Goal: Transaction & Acquisition: Purchase product/service

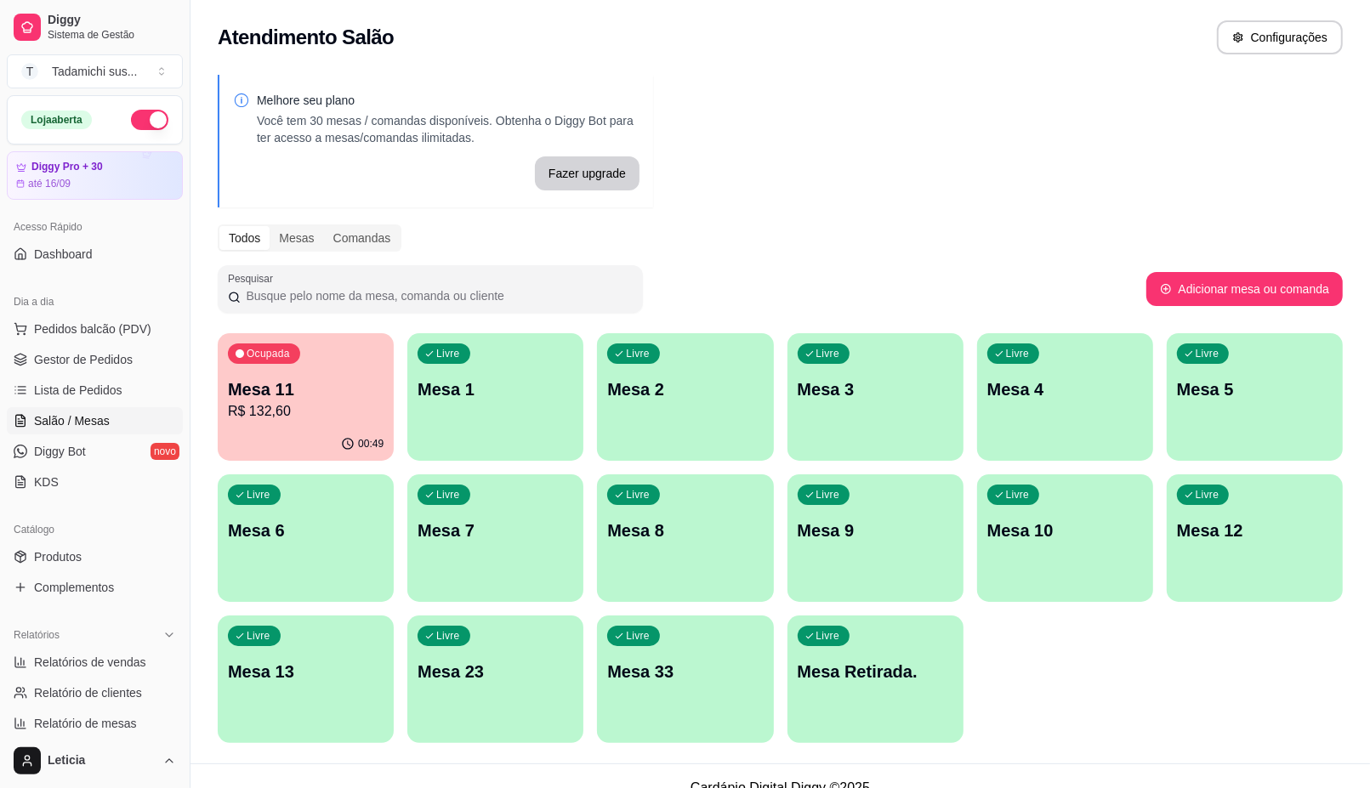
click at [270, 407] on p "R$ 132,60" at bounding box center [306, 411] width 156 height 20
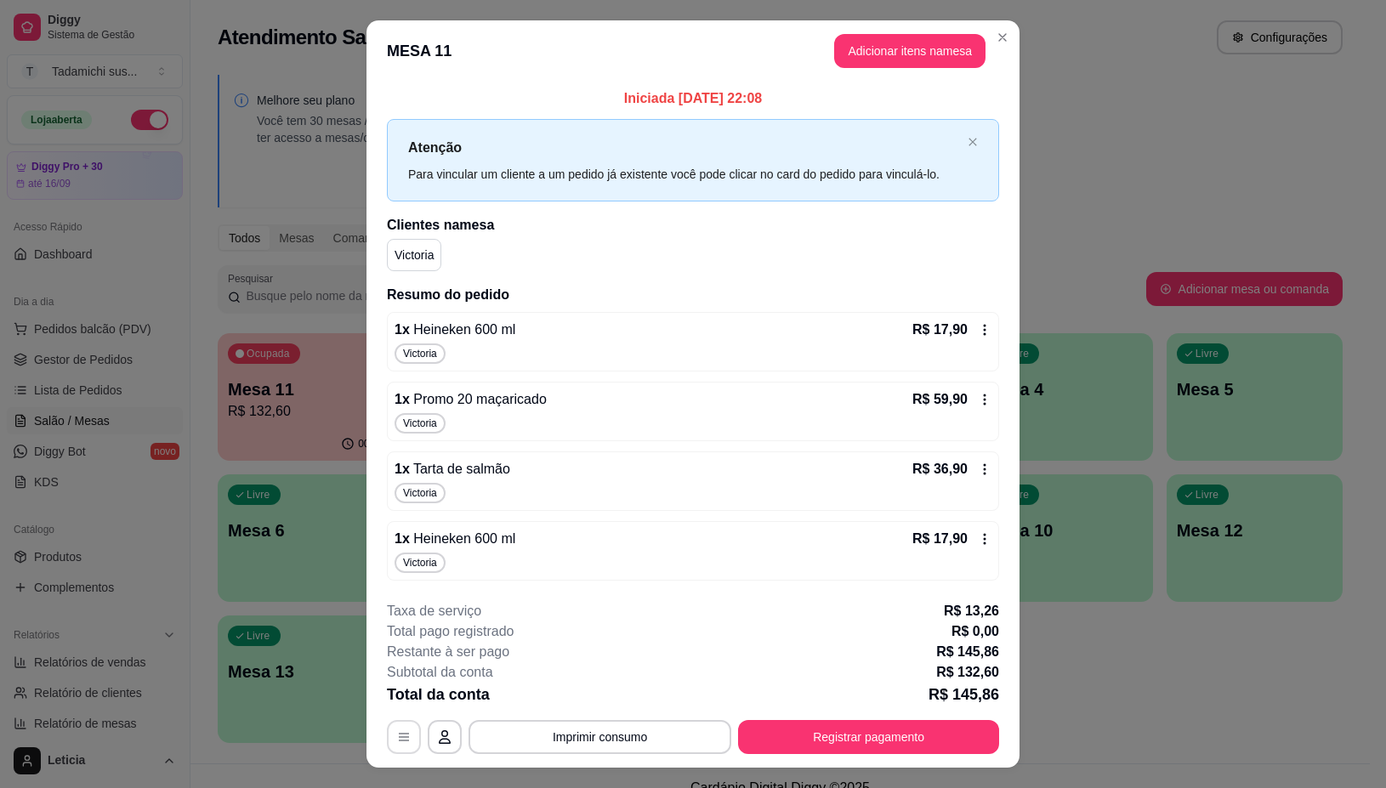
click at [387, 742] on button "button" at bounding box center [404, 737] width 34 height 34
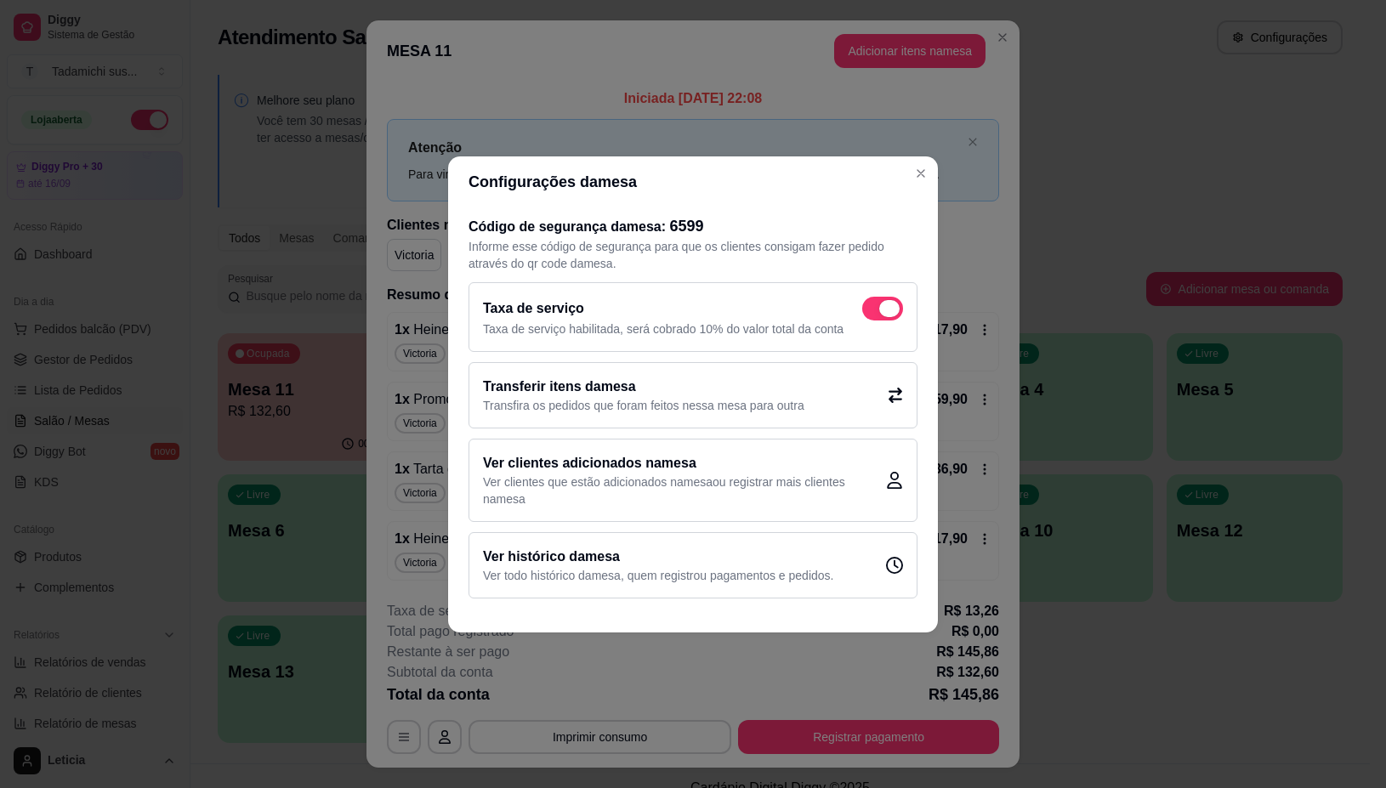
click at [870, 306] on span at bounding box center [882, 309] width 41 height 24
click at [870, 311] on input "checkbox" at bounding box center [867, 316] width 11 height 11
checkbox input "false"
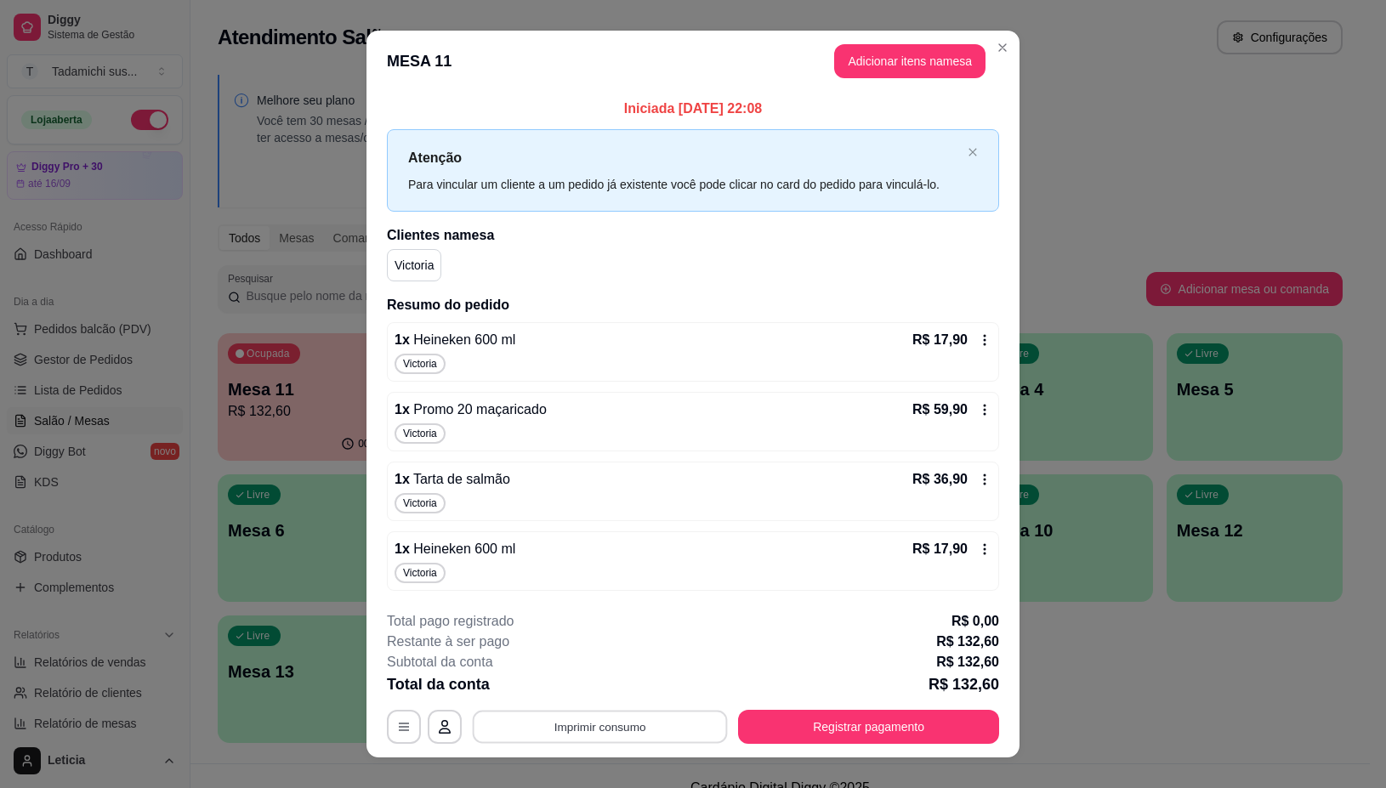
click at [634, 717] on button "Imprimir consumo" at bounding box center [600, 727] width 255 height 33
click at [638, 645] on button "IMPRESSORA" at bounding box center [597, 655] width 131 height 27
click at [855, 738] on button "Registrar pagamento" at bounding box center [868, 727] width 261 height 34
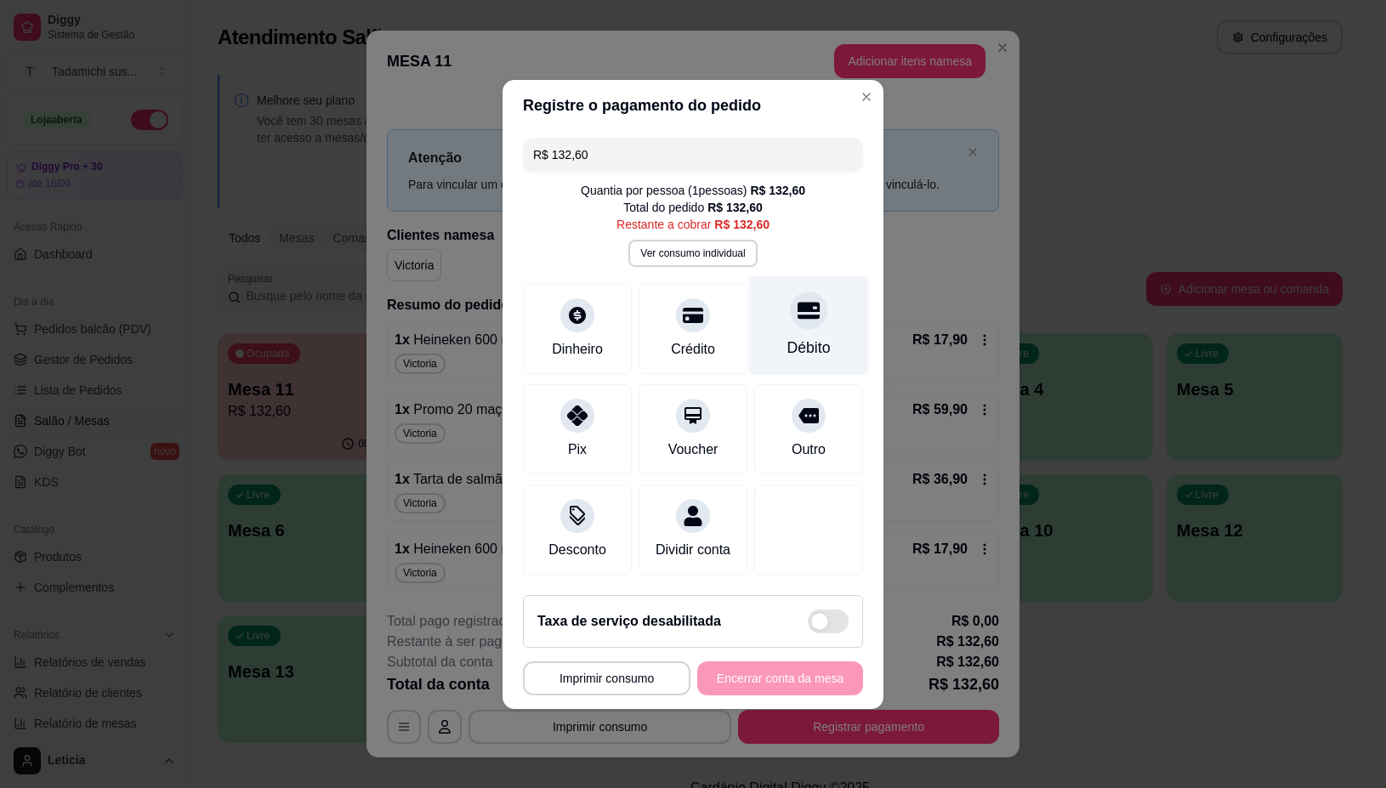
click at [815, 337] on div "Débito" at bounding box center [809, 348] width 43 height 22
type input "R$ 0,00"
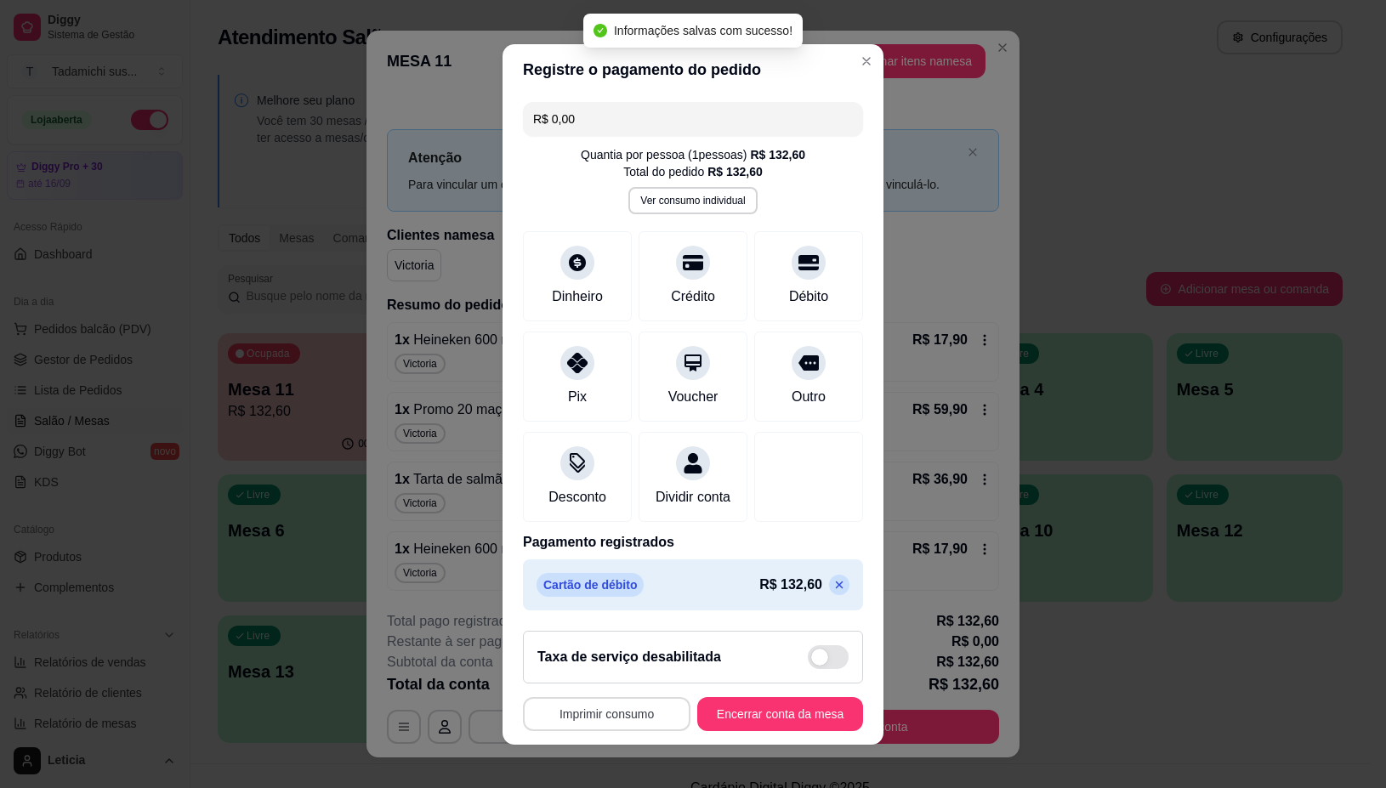
click at [567, 715] on button "Imprimir consumo" at bounding box center [607, 714] width 168 height 34
click at [583, 643] on button "IMPRESSORA" at bounding box center [600, 645] width 127 height 26
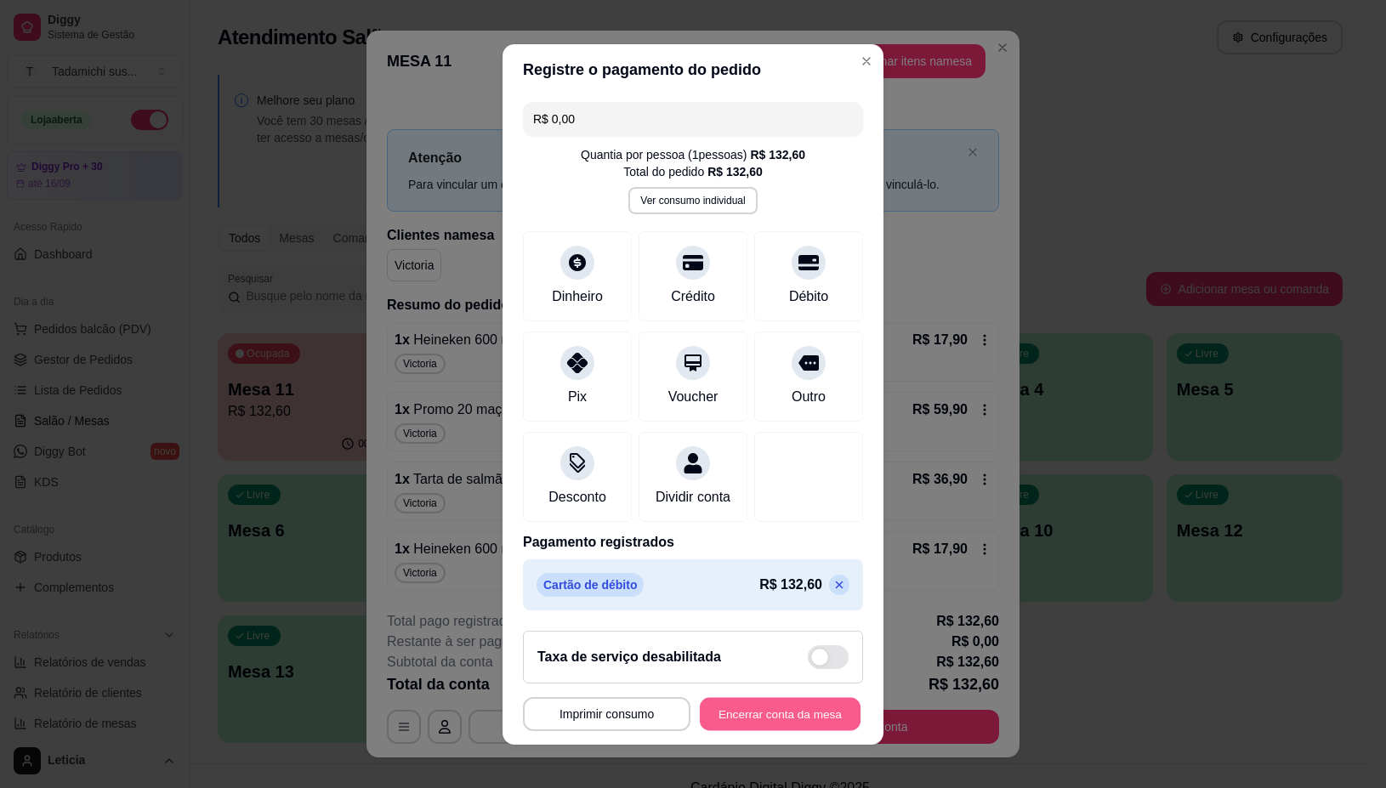
click at [783, 715] on button "Encerrar conta da mesa" at bounding box center [780, 713] width 161 height 33
